Goal: Task Accomplishment & Management: Manage account settings

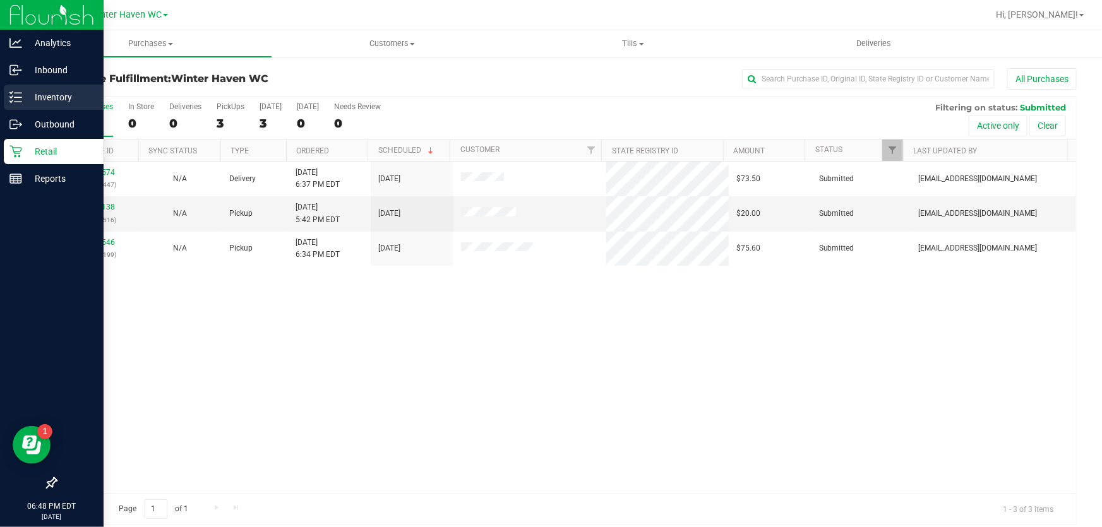
click at [39, 92] on p "Inventory" at bounding box center [60, 97] width 76 height 15
click at [41, 97] on p "Inventory" at bounding box center [60, 97] width 76 height 15
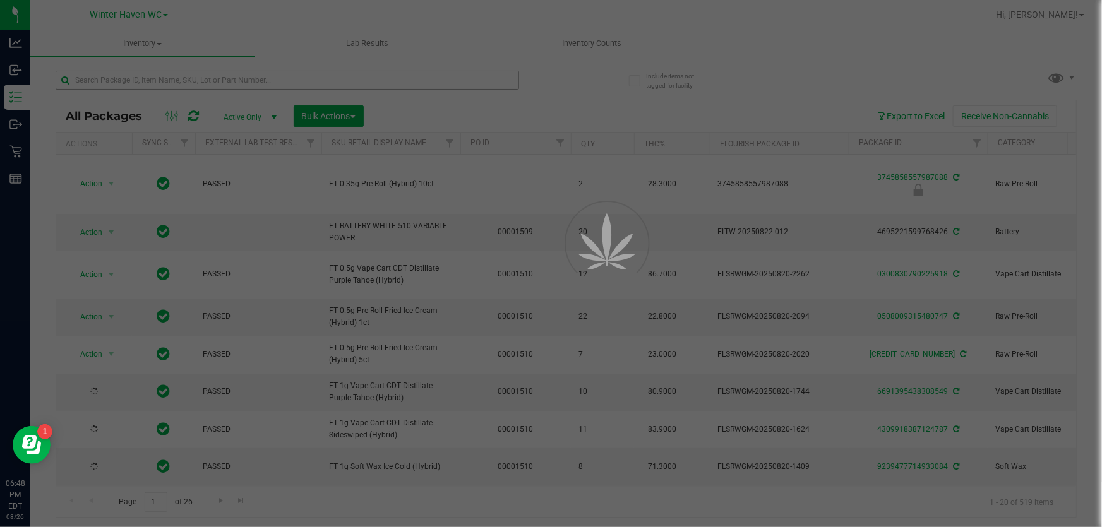
click at [170, 81] on div at bounding box center [551, 263] width 1102 height 527
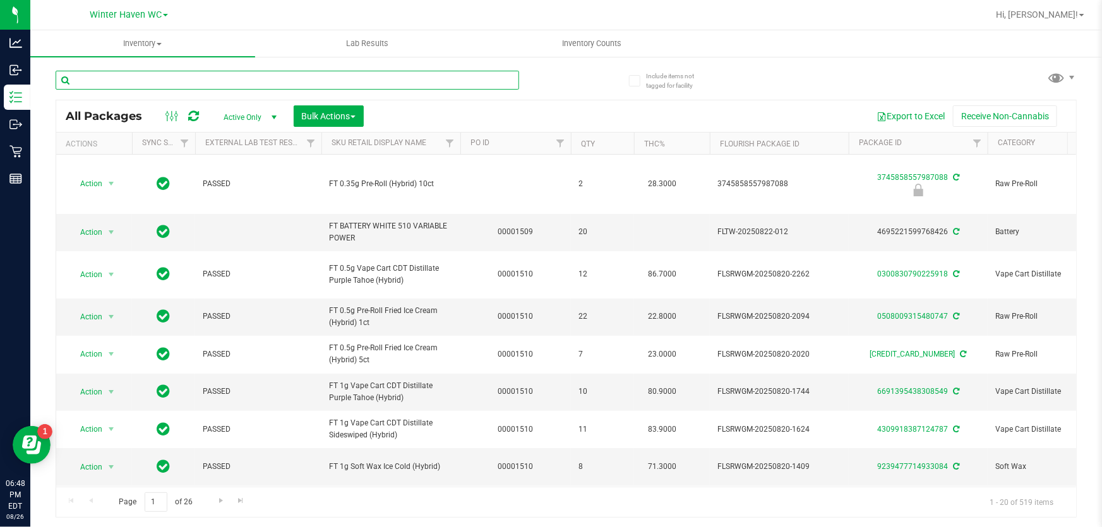
click at [170, 81] on input "text" at bounding box center [287, 80] width 463 height 19
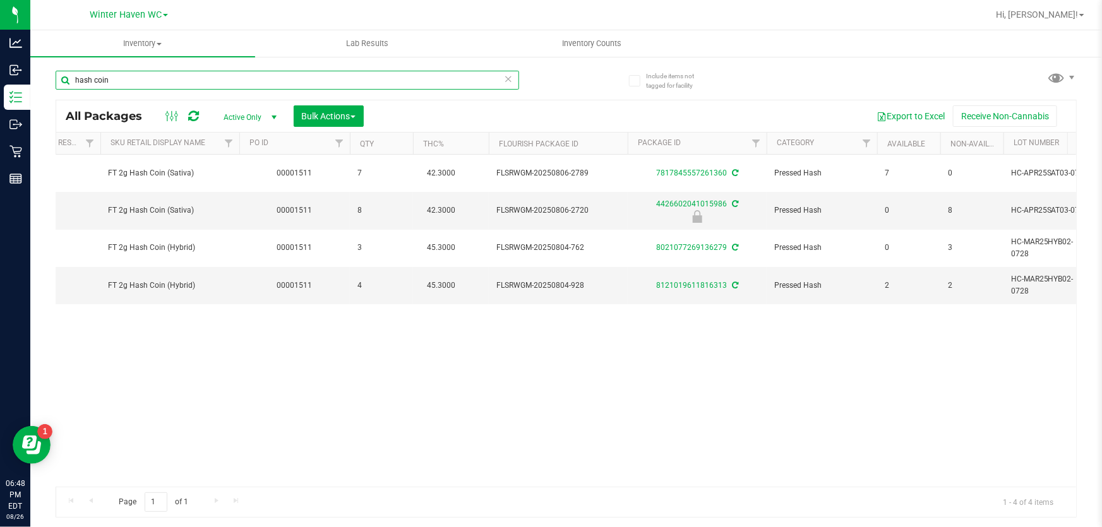
scroll to position [0, 217]
type input "hash coin"
click at [145, 73] on input "hash coin" at bounding box center [287, 80] width 463 height 19
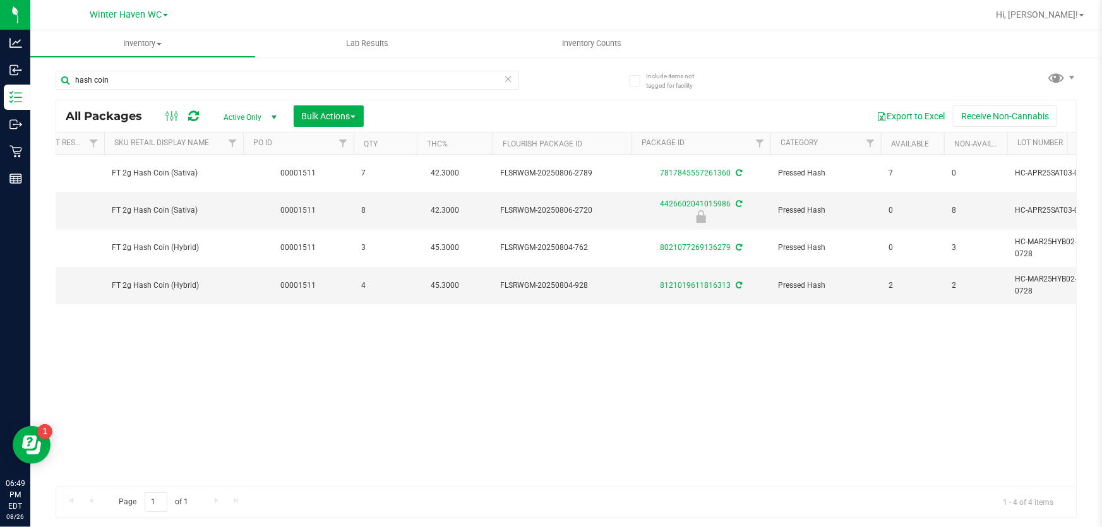
click at [260, 323] on div "Action Action Adjust qty Create package Edit attributes Global inventory Locate…" at bounding box center [566, 321] width 1020 height 332
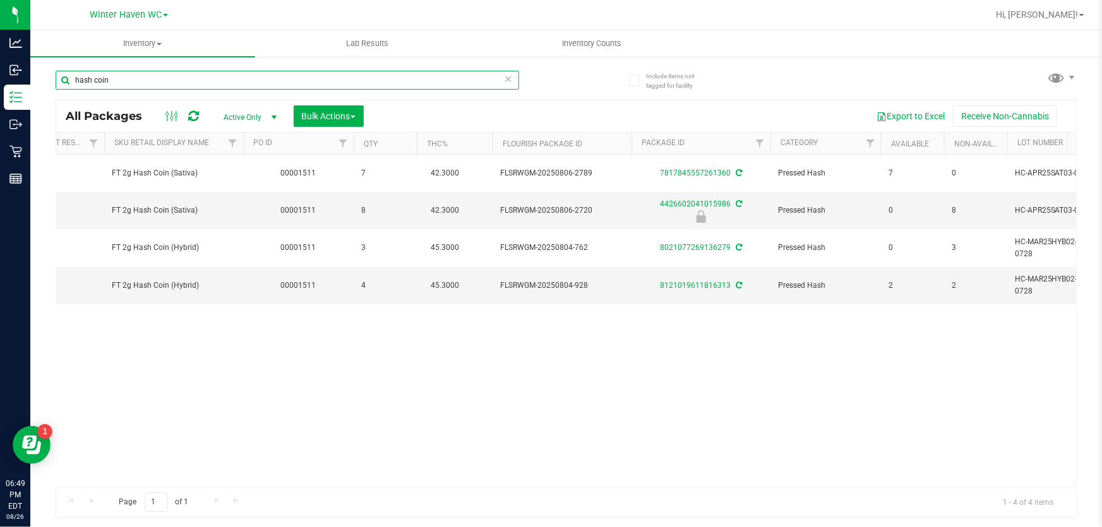
click at [208, 81] on input "hash coin" at bounding box center [287, 80] width 463 height 19
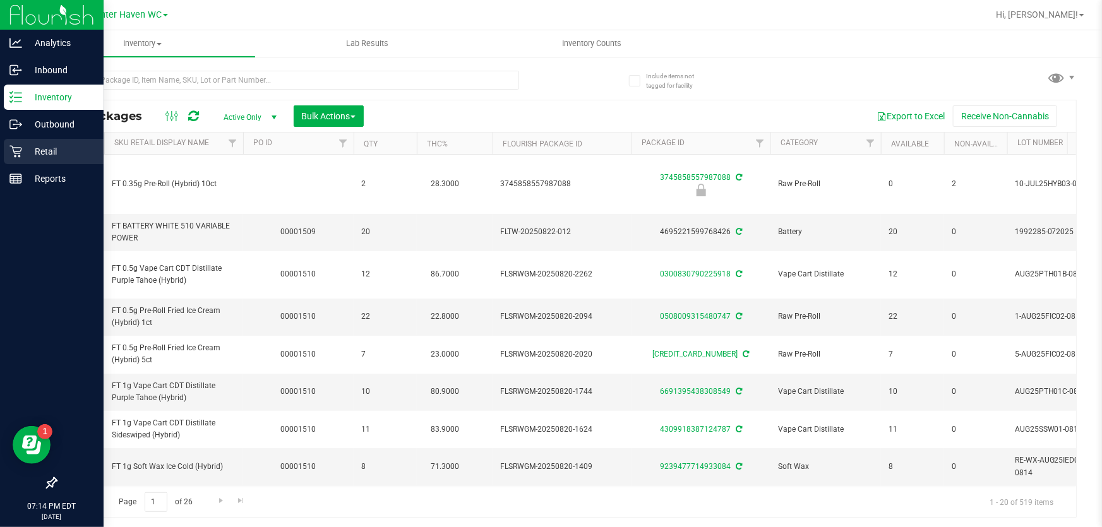
click at [30, 148] on p "Retail" at bounding box center [60, 151] width 76 height 15
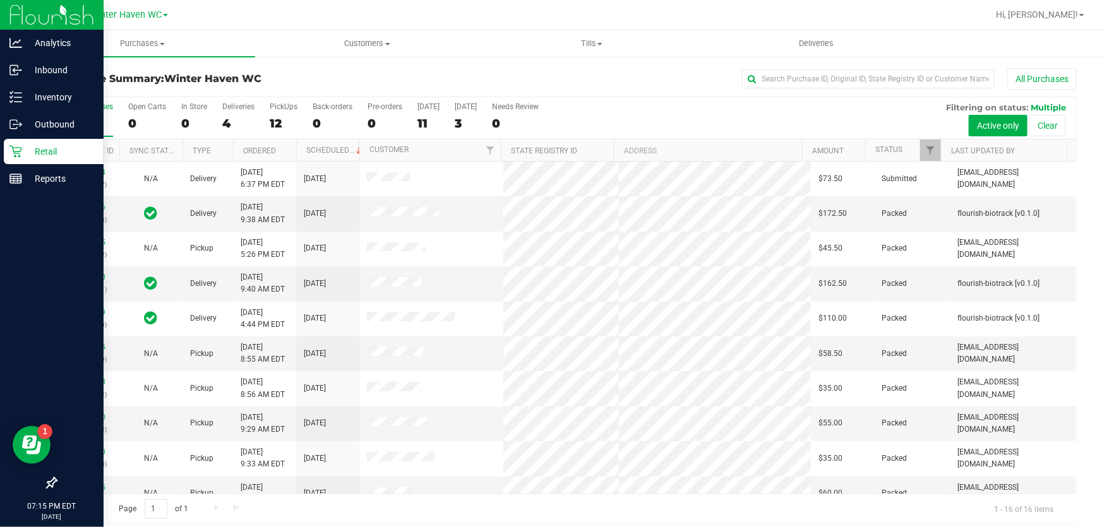
click at [503, 79] on div "All Purchases" at bounding box center [736, 78] width 681 height 21
click at [535, 95] on div "Purchase Summary: [GEOGRAPHIC_DATA] All Purchases" at bounding box center [566, 82] width 1021 height 28
click at [558, 87] on div "All Purchases" at bounding box center [736, 78] width 681 height 21
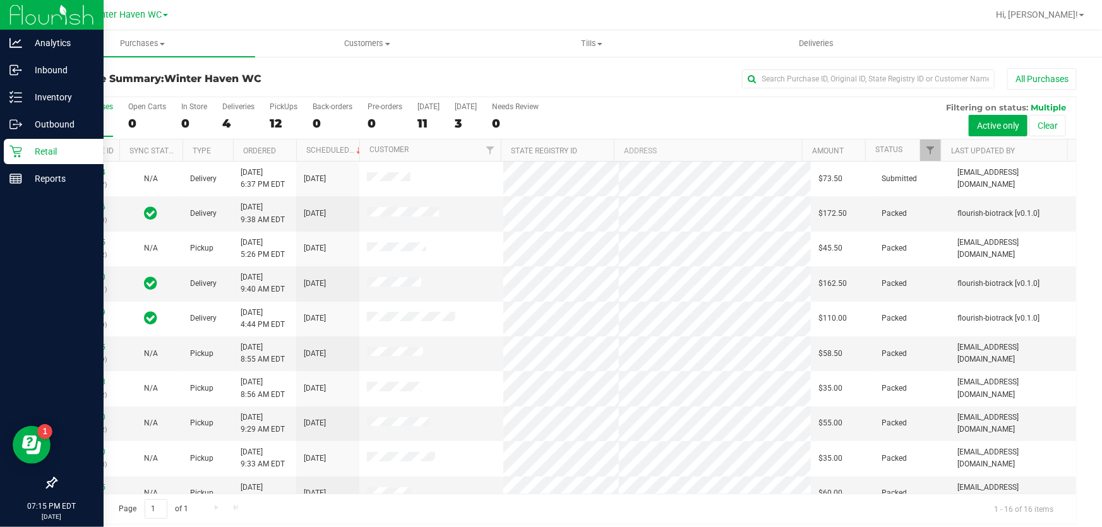
click at [558, 87] on div "All Purchases" at bounding box center [736, 78] width 681 height 21
click at [558, 85] on div "All Purchases" at bounding box center [736, 78] width 681 height 21
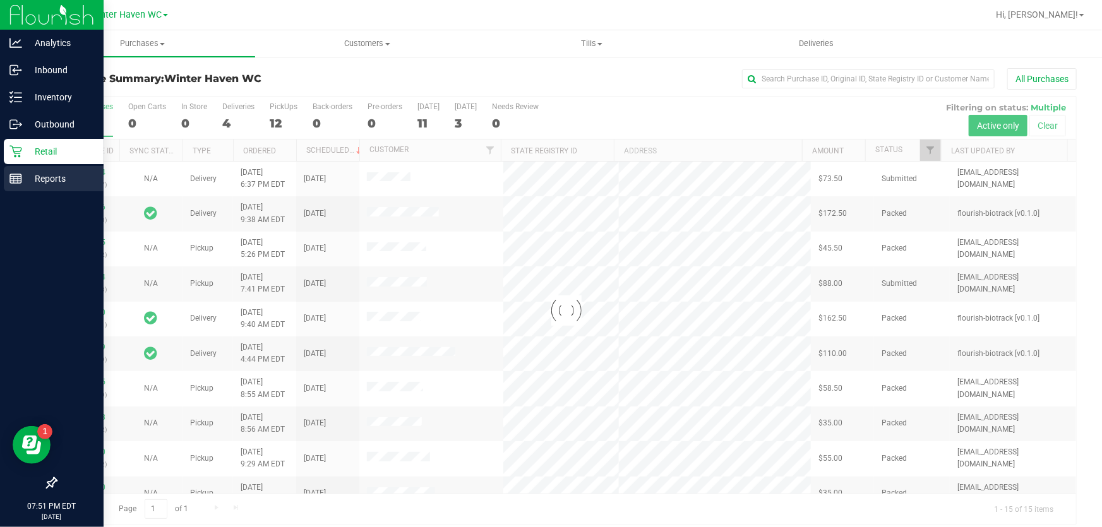
click at [38, 171] on p "Reports" at bounding box center [60, 178] width 76 height 15
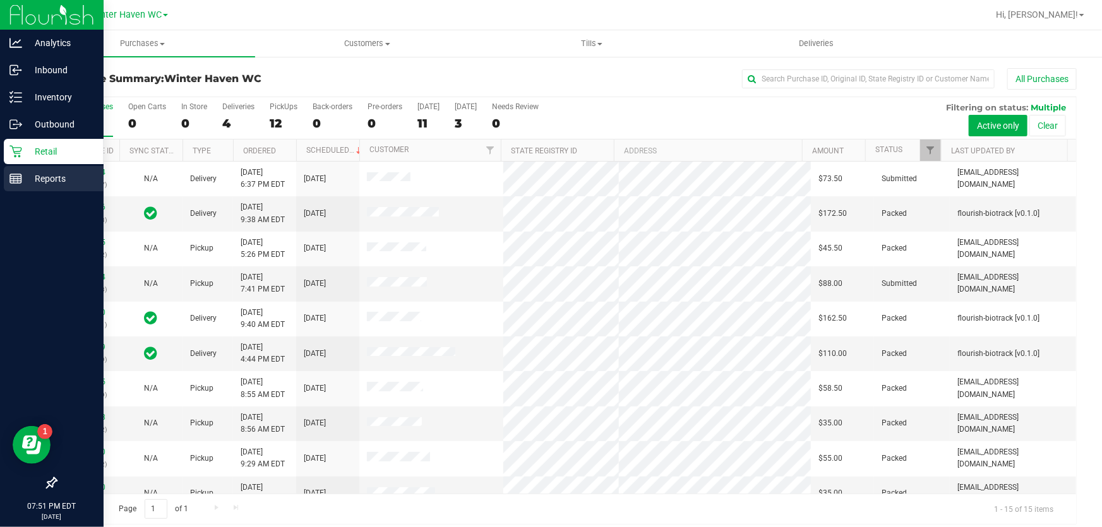
click at [19, 172] on icon at bounding box center [15, 178] width 13 height 13
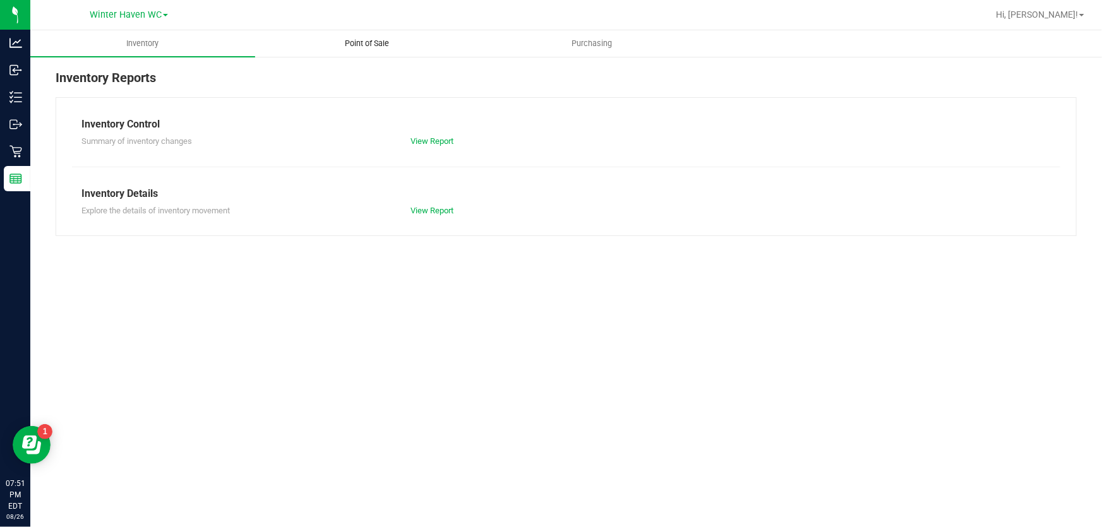
click at [360, 45] on span "Point of Sale" at bounding box center [367, 43] width 78 height 11
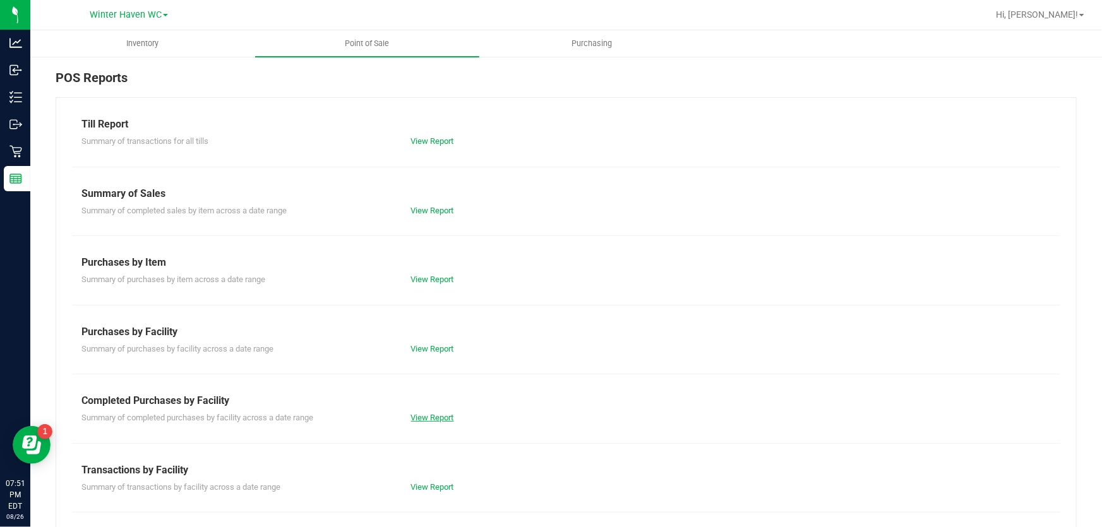
click at [425, 418] on link "View Report" at bounding box center [432, 417] width 43 height 9
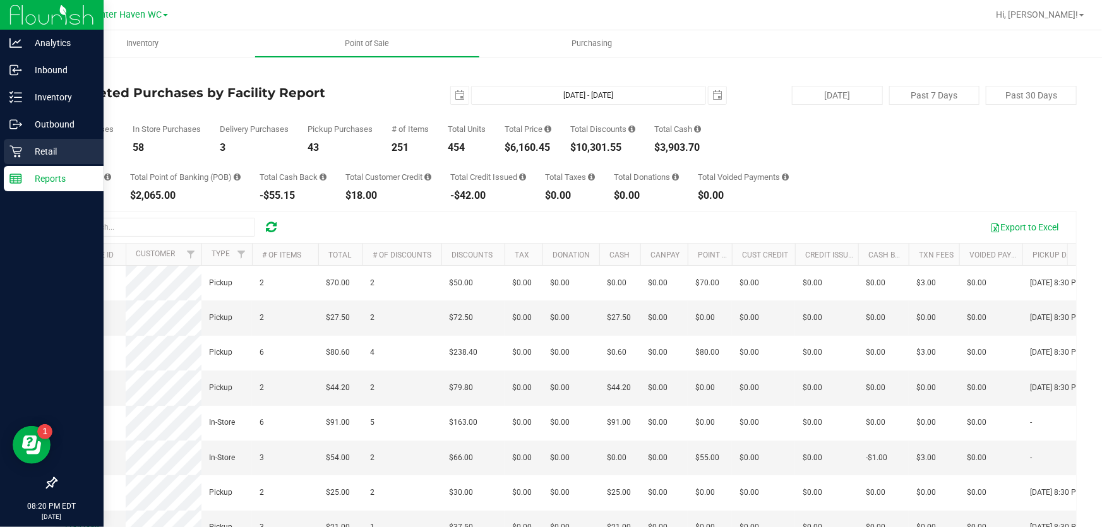
click at [3, 149] on link "Retail" at bounding box center [52, 152] width 104 height 27
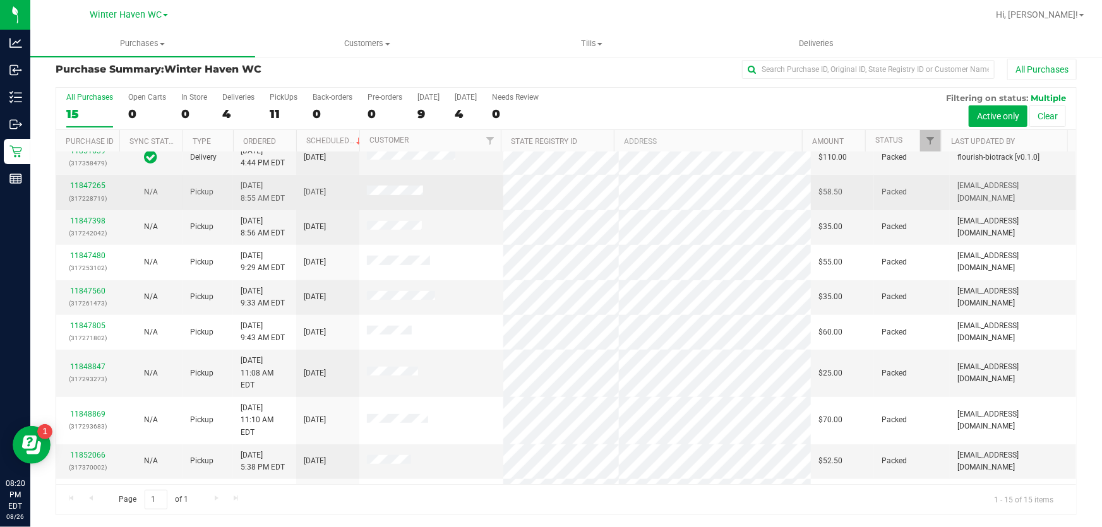
scroll to position [191, 0]
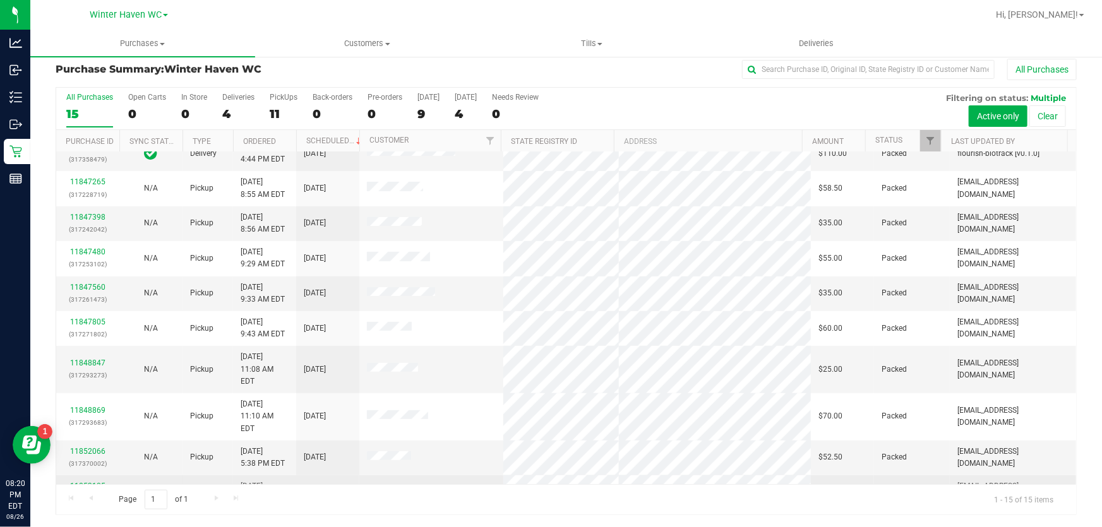
click at [88, 482] on link "11853105" at bounding box center [87, 486] width 35 height 9
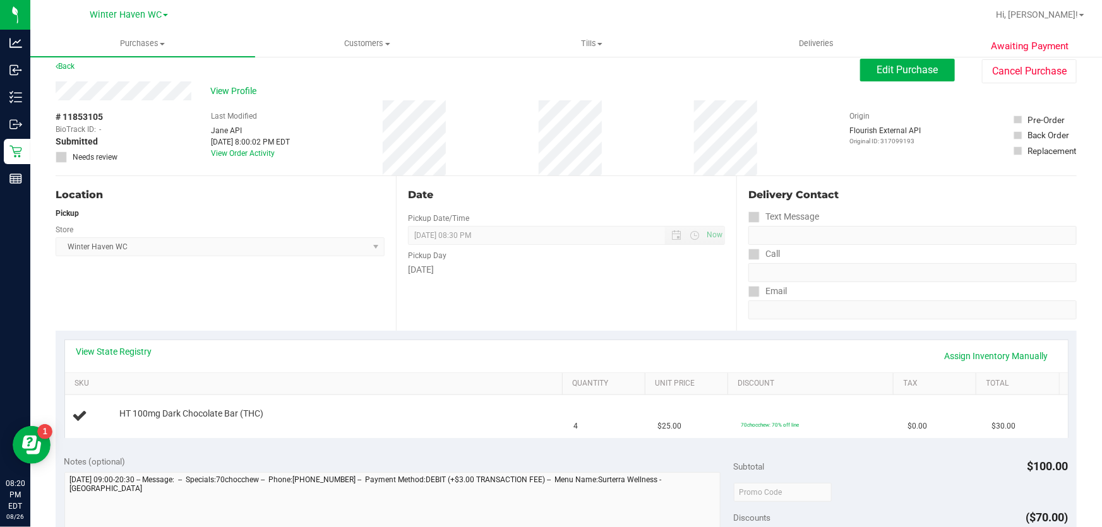
click at [320, 342] on div "View State Registry Assign Inventory Manually" at bounding box center [566, 356] width 1003 height 32
click at [320, 349] on div "View State Registry Assign Inventory Manually" at bounding box center [566, 355] width 980 height 21
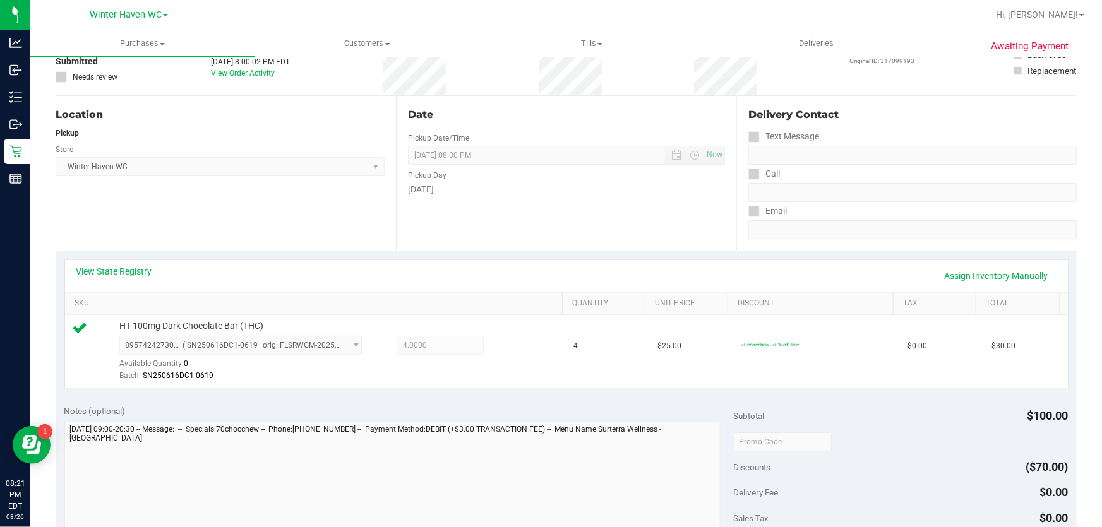
scroll to position [182, 0]
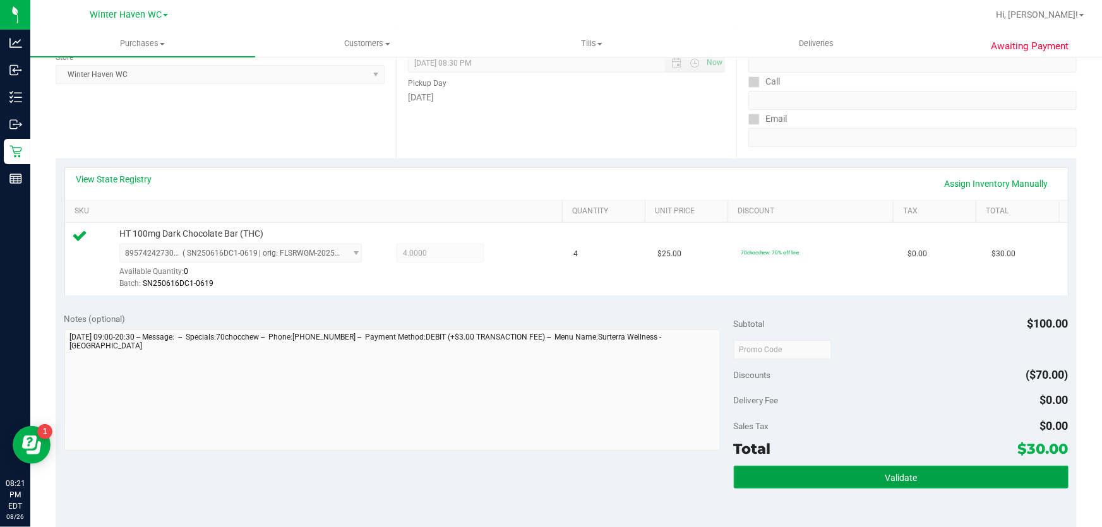
click at [792, 486] on button "Validate" at bounding box center [901, 477] width 335 height 23
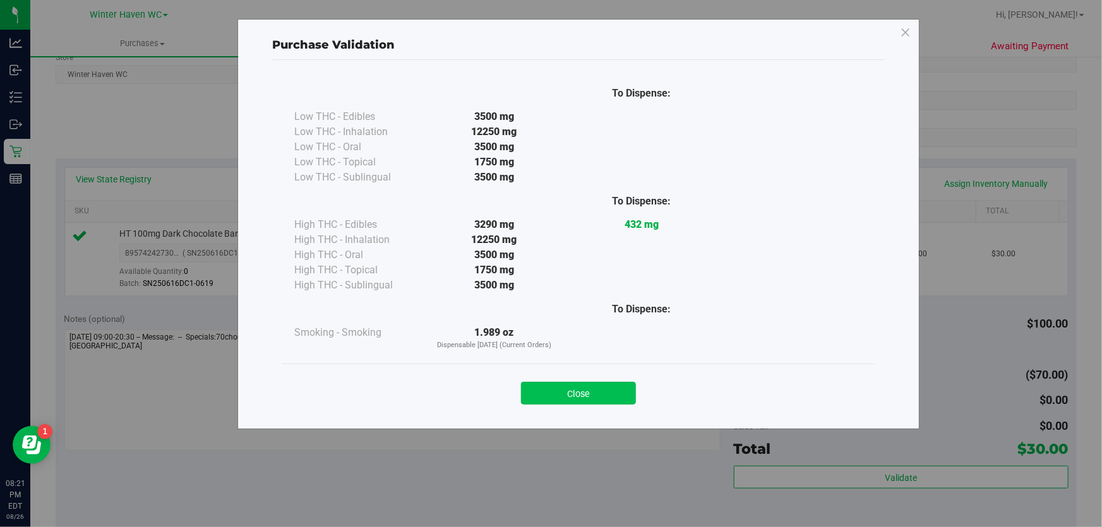
click at [604, 398] on button "Close" at bounding box center [578, 393] width 115 height 23
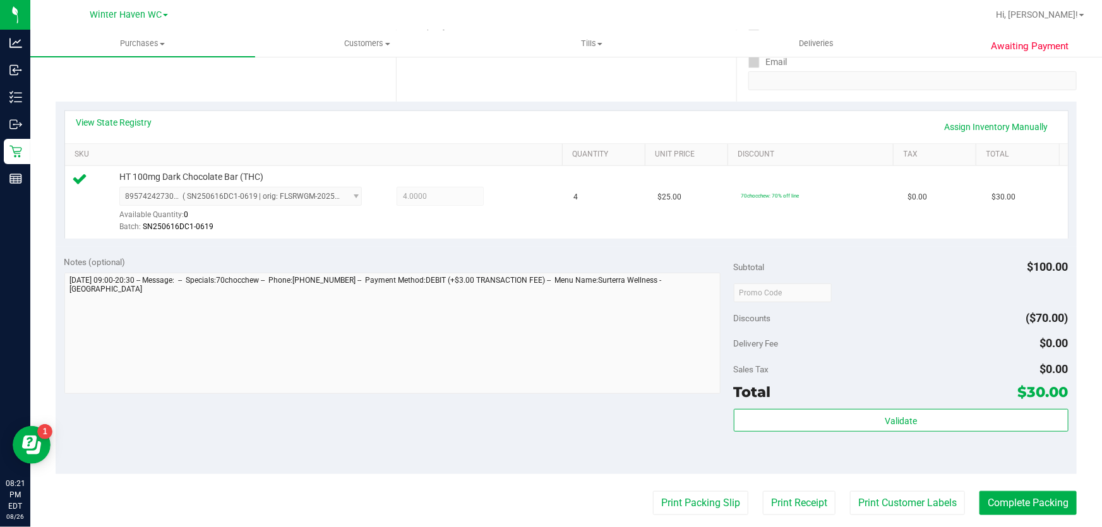
scroll to position [411, 0]
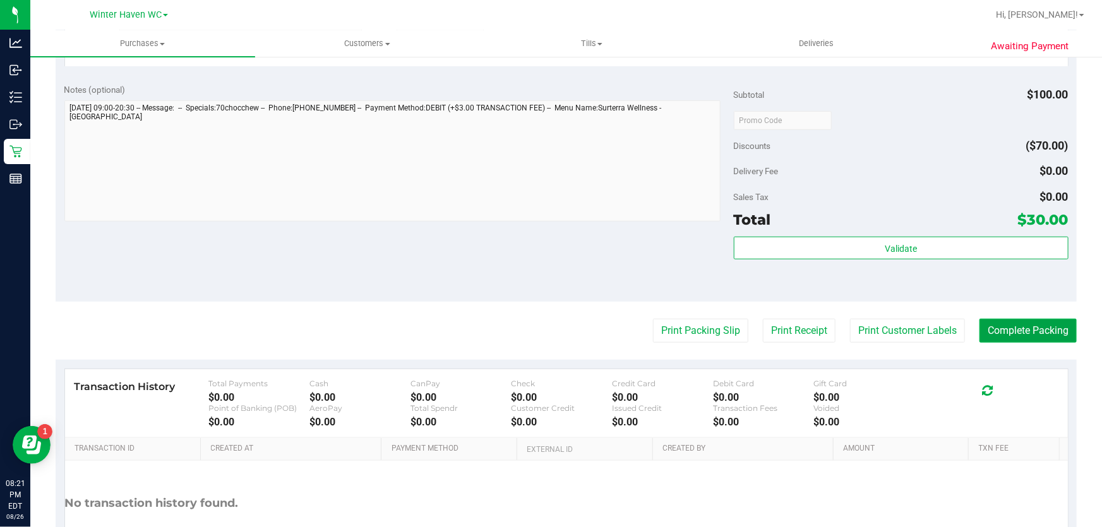
click at [987, 331] on button "Complete Packing" at bounding box center [1027, 331] width 97 height 24
